Goal: Check status: Check status

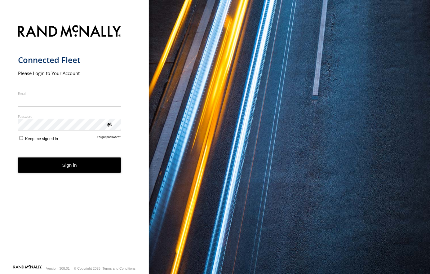
type input "**********"
click at [63, 173] on button "Sign in" at bounding box center [69, 164] width 103 height 15
click at [72, 166] on button "Sign in" at bounding box center [69, 164] width 103 height 15
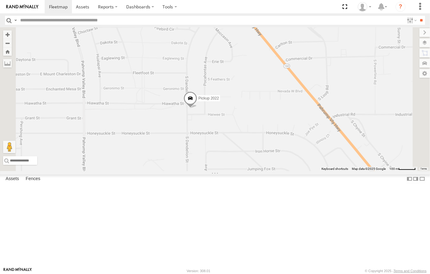
click at [197, 108] on span at bounding box center [190, 99] width 14 height 17
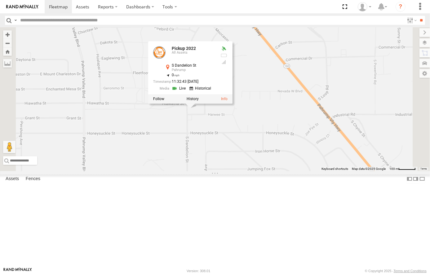
click at [291, 71] on div "AB #212 AB #210 AB #213 AB #203 Sonic Pickup 2022 AB #222 Pickup 2022 All Asset…" at bounding box center [215, 99] width 430 height 144
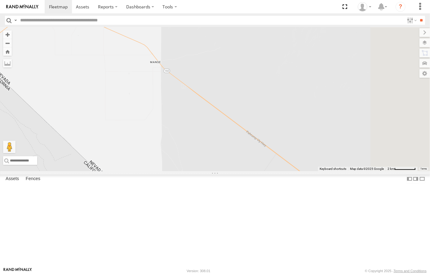
drag, startPoint x: 367, startPoint y: 201, endPoint x: 271, endPoint y: 124, distance: 122.8
click at [277, 120] on div "AB #212 AB #210 AB #213 AB #203 Sonic Pickup 2022 AB #222" at bounding box center [215, 99] width 430 height 144
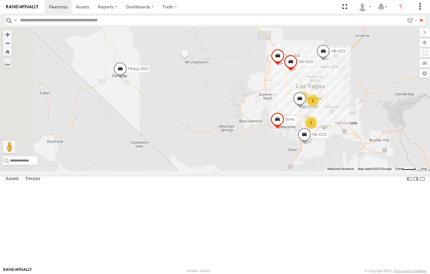
drag, startPoint x: 310, startPoint y: 164, endPoint x: 272, endPoint y: 171, distance: 37.8
click at [272, 171] on div "AB #212 AB #210 AB #213 AB #203 Sonic Pickup 2022 AB #222 2 3 2" at bounding box center [215, 99] width 430 height 144
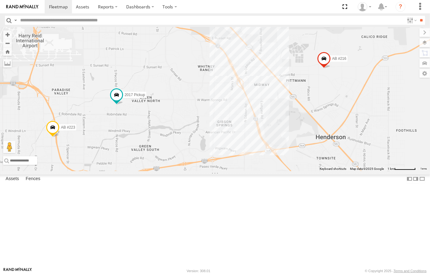
drag, startPoint x: 348, startPoint y: 108, endPoint x: 283, endPoint y: 161, distance: 83.6
click at [283, 161] on div "AB #212 AB #210 AB #213 AB #203 Sonic Pickup 2022 AB #222 AB #223 AB #211 2017 …" at bounding box center [215, 99] width 430 height 144
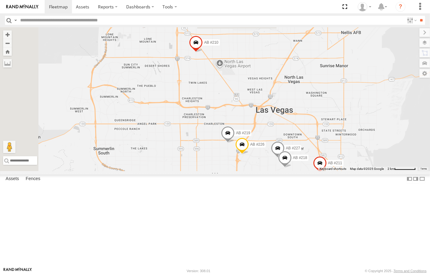
drag, startPoint x: 251, startPoint y: 137, endPoint x: 378, endPoint y: 242, distance: 164.2
click at [378, 171] on div "AB #212 AB #210 AB #213 AB #203 Sonic Pickup 2022 AB #222 AB #223 AB #211 2017 …" at bounding box center [215, 99] width 430 height 144
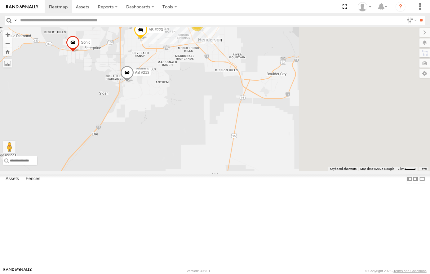
drag, startPoint x: 347, startPoint y: 169, endPoint x: 259, endPoint y: 62, distance: 138.5
click at [258, 62] on div "AB #212 AB #210 AB #213 AB #203 Sonic Pickup 2022 AB #222 AB #223 AB #211 2017 …" at bounding box center [215, 99] width 430 height 144
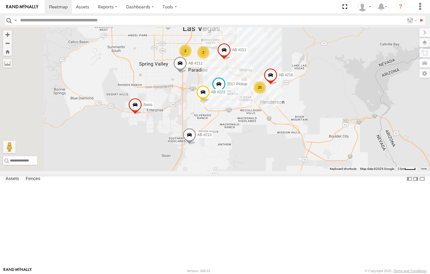
drag, startPoint x: 284, startPoint y: 106, endPoint x: 344, endPoint y: 165, distance: 83.5
click at [344, 165] on div "AB #212 AB #210 AB #213 AB #203 Sonic Pickup 2022 AB #222 AB #223 AB #211 2017 …" at bounding box center [215, 99] width 430 height 144
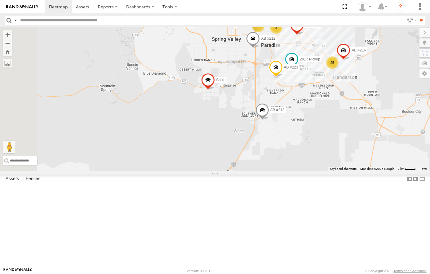
drag, startPoint x: 245, startPoint y: 148, endPoint x: 334, endPoint y: 117, distance: 94.0
click at [334, 117] on div "AB #212 AB #210 AB #213 AB #203 Sonic Pickup 2022 AB #222 AB #223 AB #211 2017 …" at bounding box center [215, 99] width 430 height 144
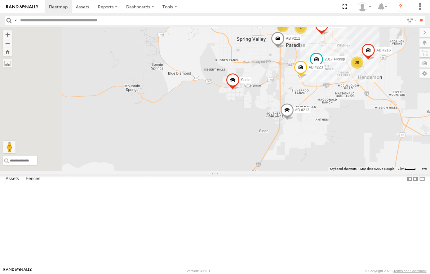
drag, startPoint x: 292, startPoint y: 130, endPoint x: 409, endPoint y: 138, distance: 117.4
click at [409, 138] on div "AB #212 AB #210 AB #213 AB #203 Sonic Pickup 2022 AB #222 AB #223 AB #211 2017 …" at bounding box center [215, 99] width 430 height 144
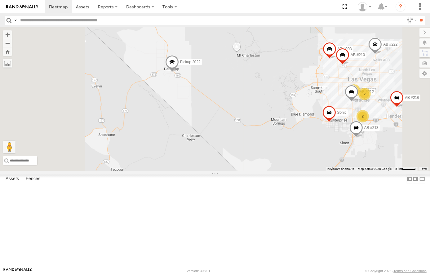
drag, startPoint x: 237, startPoint y: 128, endPoint x: 255, endPoint y: 164, distance: 40.3
click at [255, 164] on div "AB #212 AB #210 AB #213 AB #203 Sonic Pickup 2022 AB #222 AB #216 2 3 2" at bounding box center [215, 99] width 430 height 144
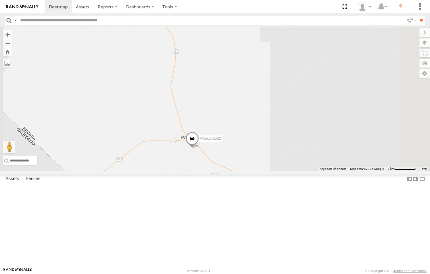
click at [199, 149] on span at bounding box center [192, 140] width 14 height 17
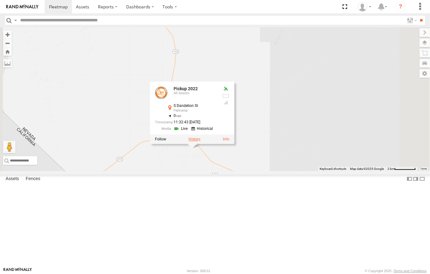
click at [201, 142] on label at bounding box center [194, 139] width 12 height 4
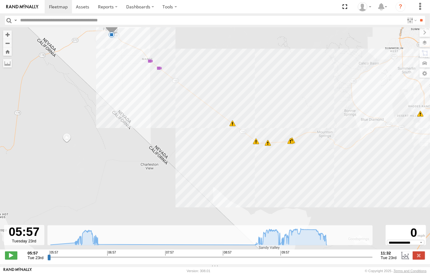
drag, startPoint x: 242, startPoint y: 158, endPoint x: 437, endPoint y: 162, distance: 195.0
click at [430, 162] on html at bounding box center [215, 137] width 430 height 274
click at [8, 258] on span at bounding box center [11, 255] width 12 height 8
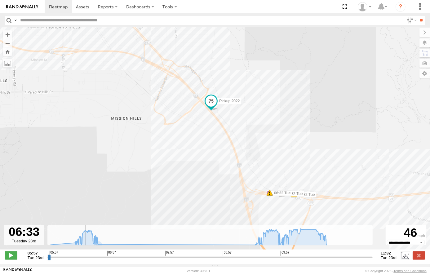
drag, startPoint x: 105, startPoint y: 139, endPoint x: 324, endPoint y: 174, distance: 222.2
click at [324, 174] on div "Pickup 2022 06:47 Tue 10:03 Tue 10:22 Tue 10:22 Tue 10:25 Tue 10:26 Tue 10:29 T…" at bounding box center [215, 141] width 430 height 229
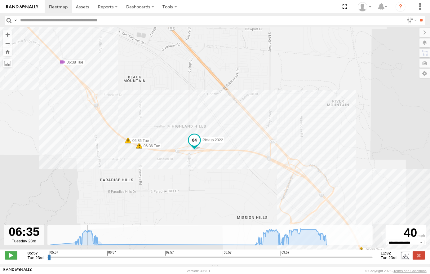
drag, startPoint x: 228, startPoint y: 96, endPoint x: 315, endPoint y: 154, distance: 104.9
click at [315, 154] on div "Pickup 2022 06:47 Tue 10:03 Tue 10:22 Tue 10:22 Tue 10:25 Tue 10:26 Tue 10:29 T…" at bounding box center [215, 141] width 430 height 229
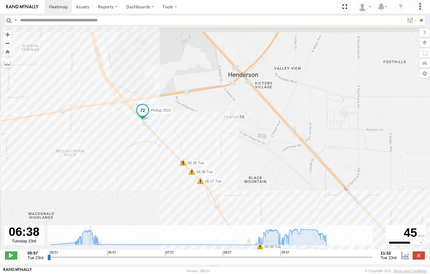
drag, startPoint x: 142, startPoint y: 83, endPoint x: 264, endPoint y: 187, distance: 161.2
click at [264, 187] on div "Pickup 2022 06:47 Tue 10:03 Tue 10:22 Tue 10:22 Tue 10:25 Tue 10:26 Tue 10:29 T…" at bounding box center [215, 141] width 430 height 229
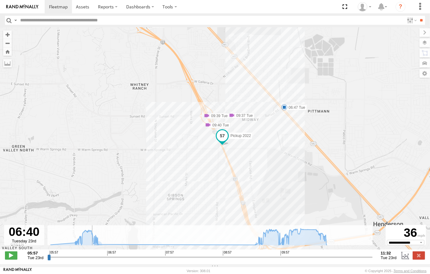
drag, startPoint x: 147, startPoint y: 76, endPoint x: 198, endPoint y: 159, distance: 97.4
click at [198, 159] on div "Pickup 2022 06:47 Tue 10:03 Tue 10:22 Tue 10:22 Tue 10:25 Tue 10:26 Tue 10:29 T…" at bounding box center [215, 141] width 430 height 229
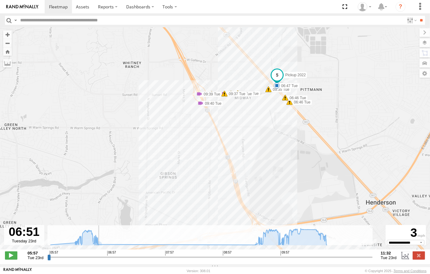
drag, startPoint x: 285, startPoint y: 154, endPoint x: 273, endPoint y: 124, distance: 32.0
click at [273, 124] on div "Pickup 2022 06:47 Tue 10:03 Tue 10:22 Tue 10:22 Tue 10:25 Tue 10:26 Tue 10:29 T…" at bounding box center [215, 141] width 430 height 229
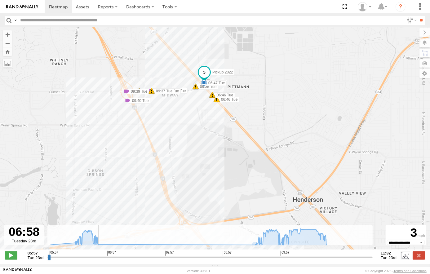
drag, startPoint x: 243, startPoint y: 185, endPoint x: 161, endPoint y: 182, distance: 82.2
click at [161, 182] on div "Pickup 2022 06:47 Tue 10:03 Tue 10:22 Tue 10:22 Tue 10:25 Tue 10:26 Tue 10:29 T…" at bounding box center [215, 141] width 430 height 229
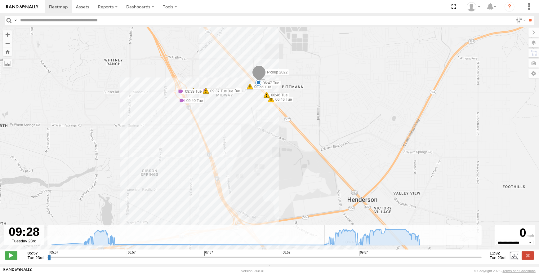
drag, startPoint x: 151, startPoint y: 262, endPoint x: 320, endPoint y: 261, distance: 168.3
click at [320, 260] on input "range" at bounding box center [264, 257] width 434 height 6
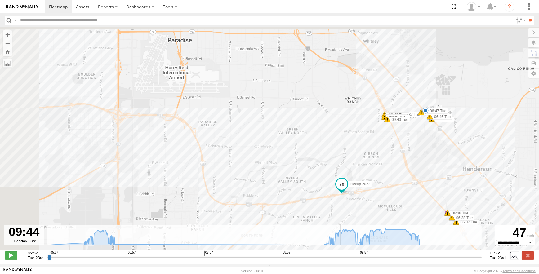
drag, startPoint x: 314, startPoint y: 207, endPoint x: 398, endPoint y: 212, distance: 84.1
click at [398, 212] on div "Pickup 2022 06:47 Tue 10:03 Tue 10:22 Tue 10:22 Tue 10:25 Tue 10:26 Tue 10:29 T…" at bounding box center [269, 141] width 539 height 229
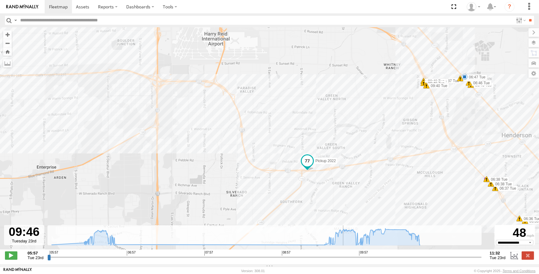
drag, startPoint x: 136, startPoint y: 117, endPoint x: 385, endPoint y: 163, distance: 253.3
click at [385, 163] on div "Pickup 2022 06:47 Tue 10:03 Tue 10:22 Tue 10:22 Tue 10:25 Tue 10:26 Tue 10:29 T…" at bounding box center [269, 141] width 539 height 229
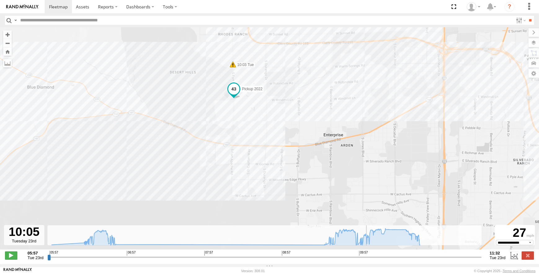
drag, startPoint x: 295, startPoint y: 180, endPoint x: 292, endPoint y: 77, distance: 102.3
click at [292, 77] on div "Pickup 2022 06:47 Tue 10:03 Tue 10:22 Tue 10:22 Tue 10:25 Tue 10:26 Tue 10:29 T…" at bounding box center [269, 141] width 539 height 229
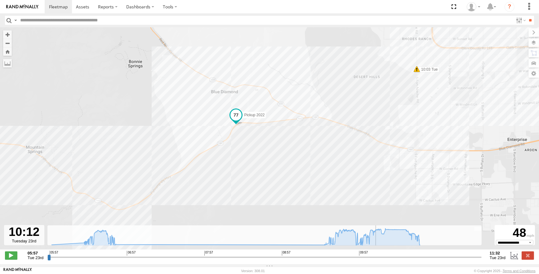
drag, startPoint x: 197, startPoint y: 155, endPoint x: 303, endPoint y: 154, distance: 106.3
click at [303, 154] on div "Pickup 2022 06:47 Tue 10:03 Tue 10:22 Tue 10:22 Tue 10:25 Tue 10:26 Tue 10:29 T…" at bounding box center [269, 141] width 539 height 229
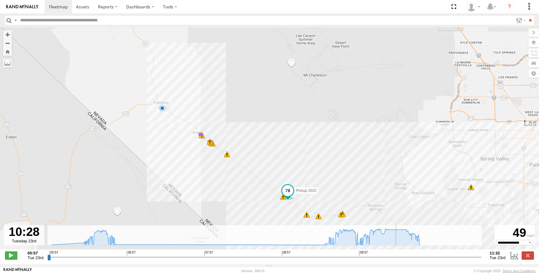
drag, startPoint x: 241, startPoint y: 121, endPoint x: 363, endPoint y: 148, distance: 124.9
click at [363, 148] on div "Pickup 2022 06:47 Tue 10:03 Tue 10:22 Tue 10:22 Tue 10:25 Tue 10:26 Tue 10:29 T…" at bounding box center [269, 141] width 539 height 229
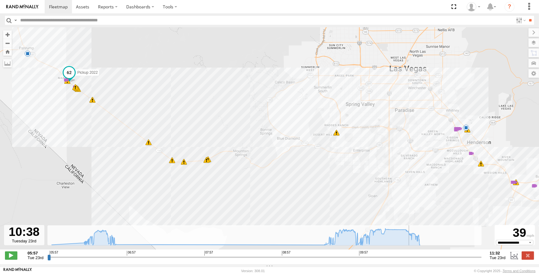
drag, startPoint x: 356, startPoint y: 145, endPoint x: 210, endPoint y: 85, distance: 158.5
click at [210, 85] on div "Pickup 2022 06:47 Tue 10:03 Tue 10:22 Tue 10:22 Tue 10:25 Tue 10:26 Tue 10:29 T…" at bounding box center [269, 141] width 539 height 229
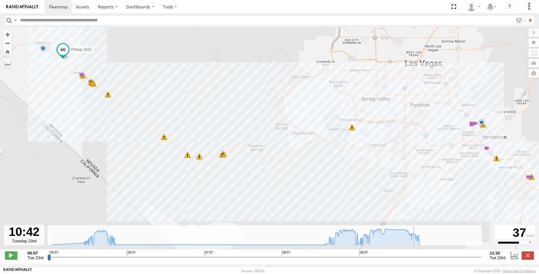
drag, startPoint x: 56, startPoint y: 56, endPoint x: 68, endPoint y: 46, distance: 16.0
click at [68, 46] on div "Pickup 2022 06:47 Tue 10:03 Tue 10:22 Tue 10:22 Tue 10:25 Tue 10:26 Tue 10:29 T…" at bounding box center [269, 141] width 539 height 229
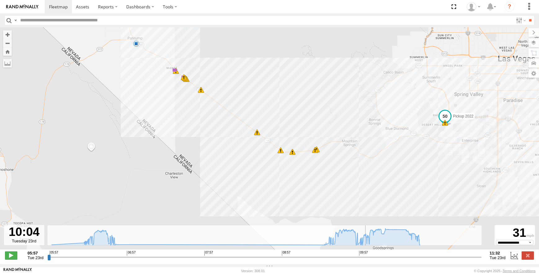
drag, startPoint x: 416, startPoint y: 262, endPoint x: 366, endPoint y: 263, distance: 50.5
click at [366, 260] on input "range" at bounding box center [264, 257] width 434 height 6
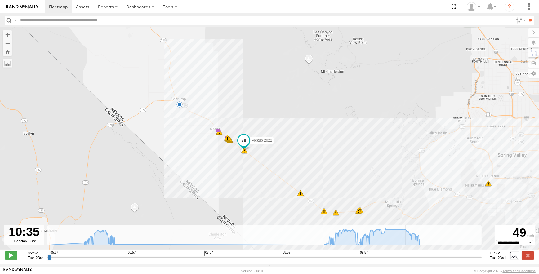
drag, startPoint x: 311, startPoint y: 110, endPoint x: 356, endPoint y: 174, distance: 78.4
click at [356, 174] on div "Pickup 2022 06:47 Tue 10:03 Tue 10:22 Tue 10:22 Tue 10:25 Tue 10:26 Tue 10:29 T…" at bounding box center [269, 141] width 539 height 229
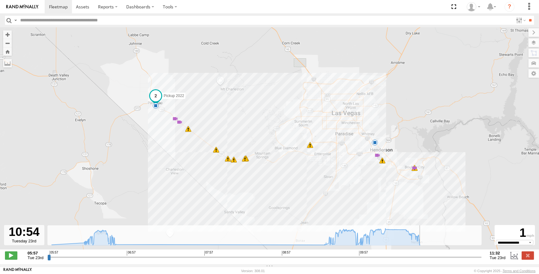
drag, startPoint x: 331, startPoint y: 129, endPoint x: 265, endPoint y: 128, distance: 65.7
click at [265, 128] on div "Pickup 2022 06:47 Tue 10:03 Tue 10:22 Tue 10:22 Tue 10:25 Tue 10:26 Tue 10:29 T…" at bounding box center [269, 141] width 539 height 229
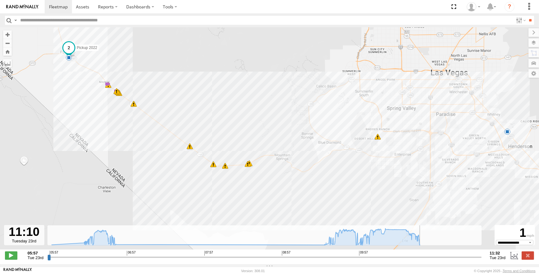
drag, startPoint x: 381, startPoint y: 170, endPoint x: 180, endPoint y: 115, distance: 208.1
click at [180, 115] on div "Pickup 2022 06:47 Tue 10:03 Tue 10:22 Tue 10:22 Tue 10:25 Tue 10:26 Tue 10:29 T…" at bounding box center [269, 141] width 539 height 229
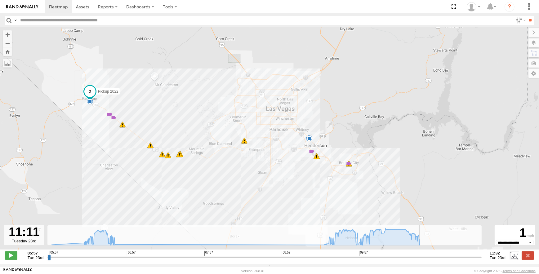
drag, startPoint x: 376, startPoint y: 140, endPoint x: 314, endPoint y: 153, distance: 62.7
click at [314, 153] on div "Pickup 2022 06:47 Tue 10:03 Tue 10:22 Tue 10:22 Tue 10:25 Tue 10:26 Tue 10:29 T…" at bounding box center [269, 141] width 539 height 229
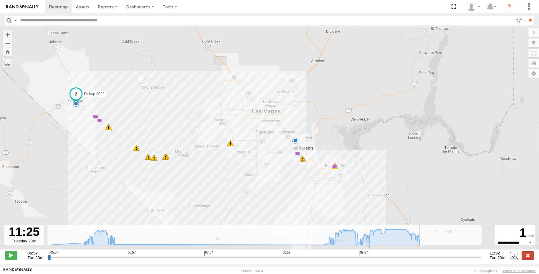
click at [430, 257] on label at bounding box center [527, 255] width 12 height 8
type input "**********"
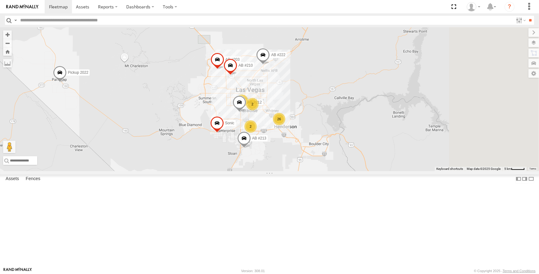
drag, startPoint x: 423, startPoint y: 195, endPoint x: 273, endPoint y: 176, distance: 151.4
click at [273, 171] on div "AB #212 AB #210 AB #213 AB #203 Sonic Pickup 2022 AB #222 26 2 3 2" at bounding box center [269, 99] width 539 height 144
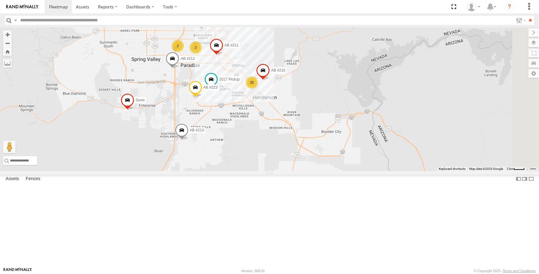
drag, startPoint x: 403, startPoint y: 183, endPoint x: 357, endPoint y: 107, distance: 88.7
click at [357, 107] on div "AB #212 AB #210 AB #213 AB #203 Sonic Pickup 2022 AB #222 25 AB #223 AB #216 2 …" at bounding box center [269, 99] width 539 height 144
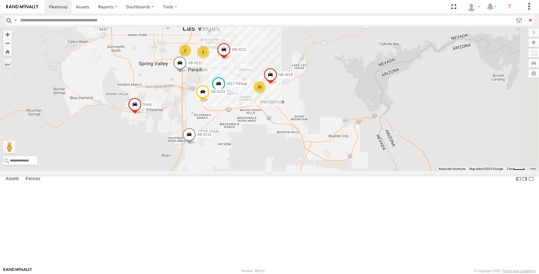
drag, startPoint x: 264, startPoint y: 149, endPoint x: 275, endPoint y: 157, distance: 13.8
click at [275, 157] on div "AB #212 AB #210 AB #213 AB #203 Sonic Pickup 2022 AB #222 25 AB #223 AB #216 2 …" at bounding box center [269, 99] width 539 height 144
